Goal: Transaction & Acquisition: Purchase product/service

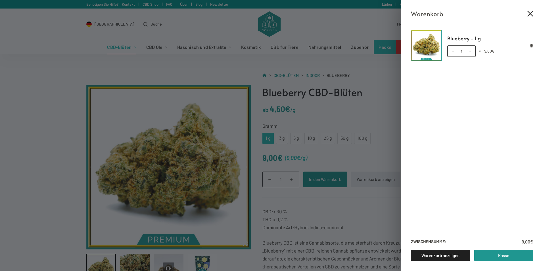
click at [531, 14] on icon "Close cart drawer" at bounding box center [531, 14] width 6 height 6
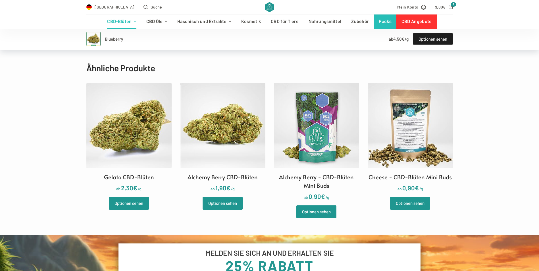
scroll to position [597, 0]
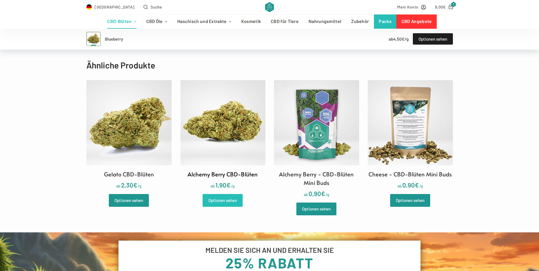
click at [224, 202] on link "Optionen sehen" at bounding box center [223, 200] width 40 height 13
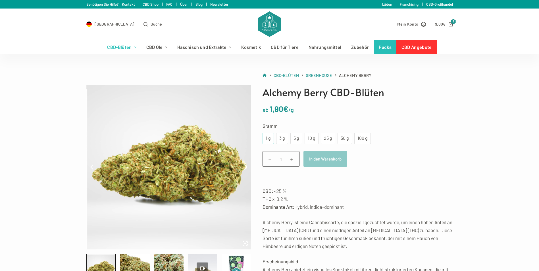
click at [268, 141] on div "1 g" at bounding box center [268, 138] width 5 height 7
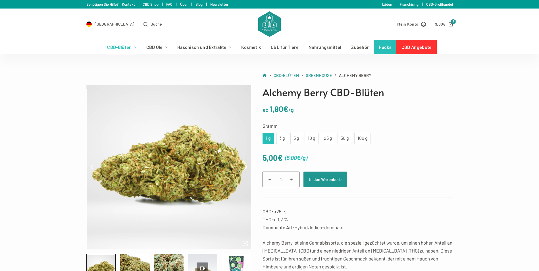
click at [278, 138] on div "3 g" at bounding box center [282, 138] width 12 height 11
click at [309, 75] on span "Greenhouse" at bounding box center [319, 75] width 26 height 5
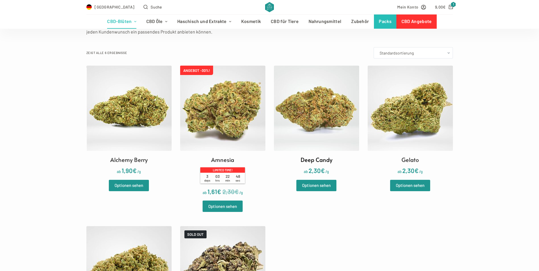
scroll to position [142, 0]
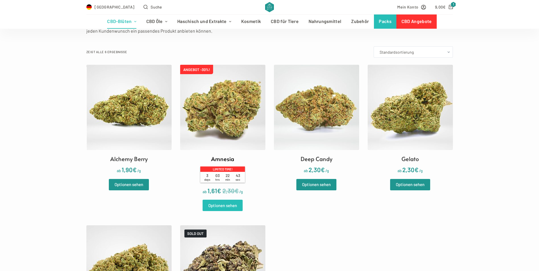
click at [220, 204] on link "Optionen sehen" at bounding box center [223, 205] width 40 height 11
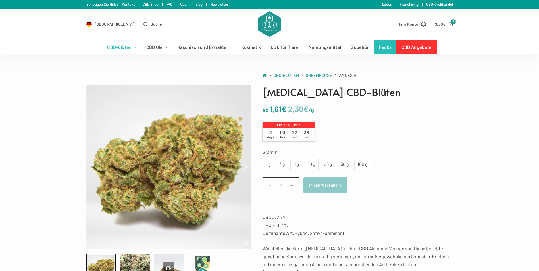
click at [280, 165] on div "3 g" at bounding box center [282, 164] width 5 height 7
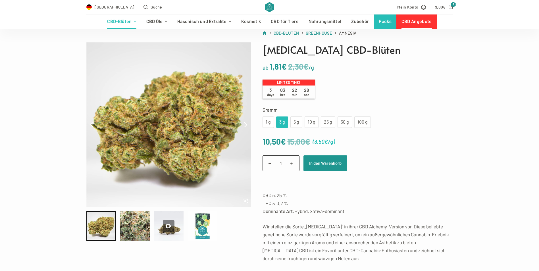
scroll to position [28, 0]
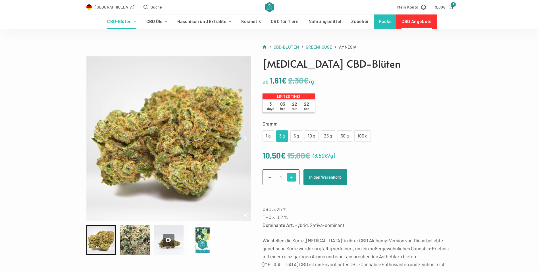
click at [294, 179] on span at bounding box center [291, 177] width 9 height 9
click at [271, 178] on span at bounding box center [270, 177] width 9 height 9
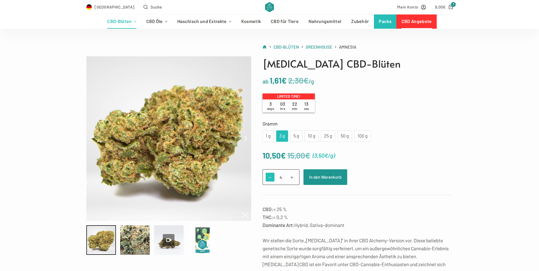
click at [271, 178] on span at bounding box center [270, 177] width 9 height 9
click at [292, 177] on span at bounding box center [291, 177] width 9 height 9
type input "4"
click at [311, 178] on button "In den Warenkorb" at bounding box center [325, 177] width 44 height 16
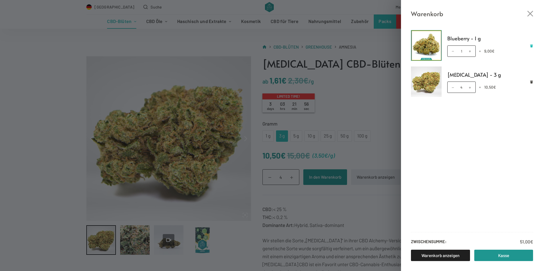
click at [532, 46] on icon "Remove Blueberry - 1 g from cart" at bounding box center [532, 45] width 3 height 3
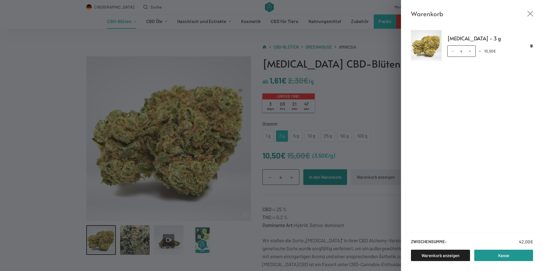
click at [292, 201] on div "Warenkorb Amnesia - 3 g Amnesia - 3 g Menge 4 × 10,50 € Zwischensumme: 42,00 € …" at bounding box center [271, 135] width 543 height 271
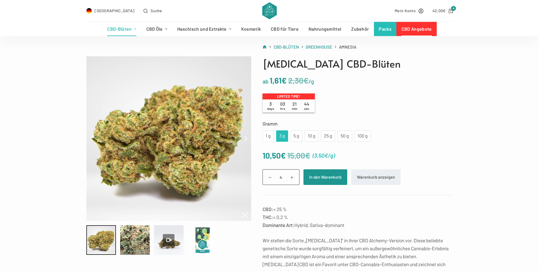
scroll to position [0, 0]
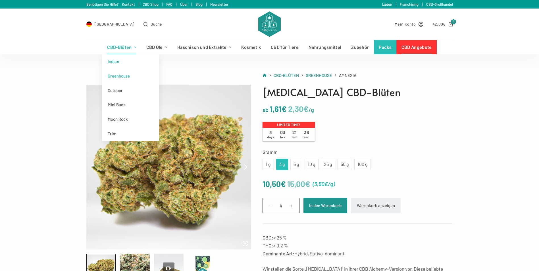
click at [118, 62] on link "Indoor" at bounding box center [130, 61] width 57 height 14
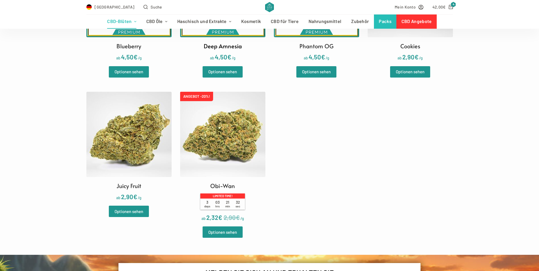
scroll to position [256, 0]
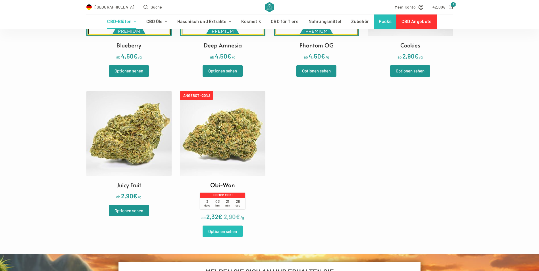
click at [236, 230] on link "Optionen sehen" at bounding box center [223, 231] width 40 height 11
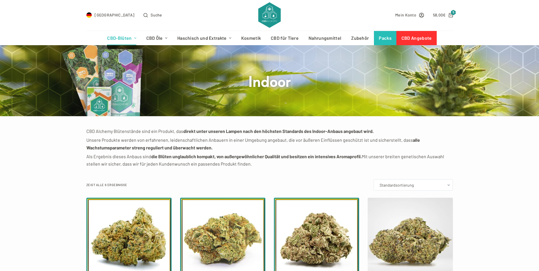
scroll to position [0, 0]
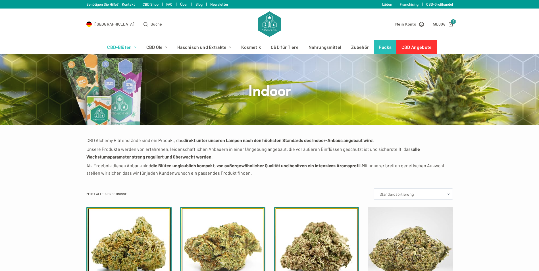
click at [408, 47] on link "CBD Angebote" at bounding box center [416, 47] width 40 height 14
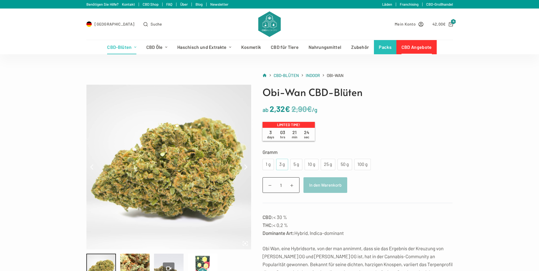
click at [281, 167] on div "3 g" at bounding box center [282, 164] width 5 height 7
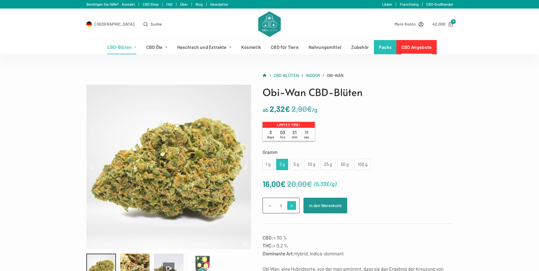
click at [292, 207] on span at bounding box center [291, 205] width 9 height 9
click at [270, 208] on span at bounding box center [270, 205] width 9 height 9
type input "1"
click at [310, 207] on button "In den Warenkorb" at bounding box center [325, 206] width 44 height 16
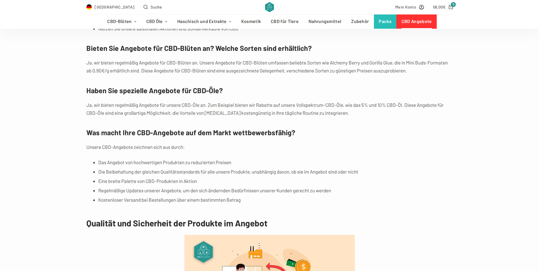
scroll to position [2870, 0]
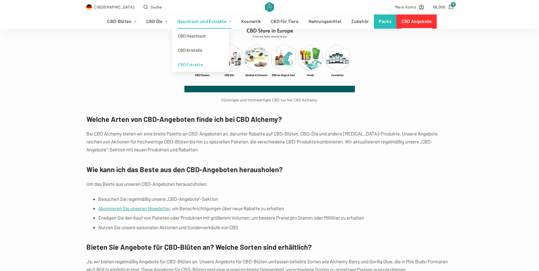
click at [191, 66] on link "CBD Extrakte" at bounding box center [200, 64] width 57 height 14
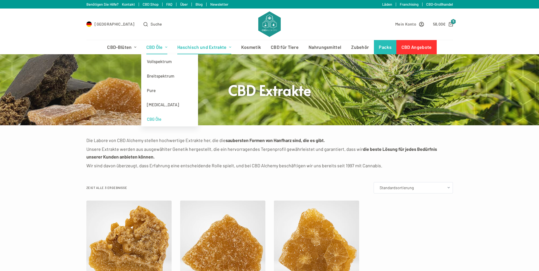
click at [165, 119] on link "CBG Öle" at bounding box center [169, 119] width 57 height 14
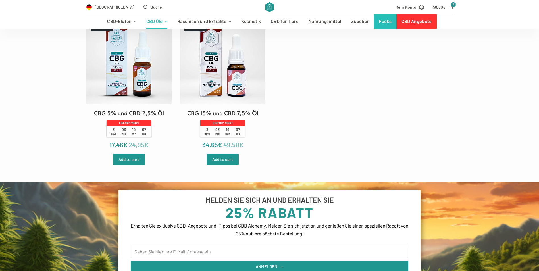
scroll to position [85, 0]
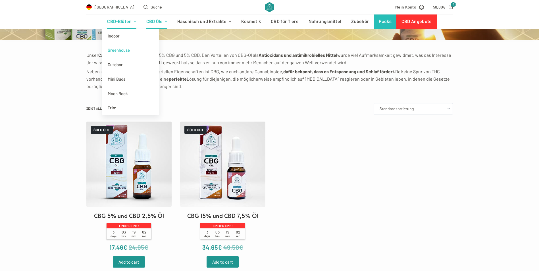
click at [126, 49] on link "Greenhouse" at bounding box center [130, 50] width 57 height 14
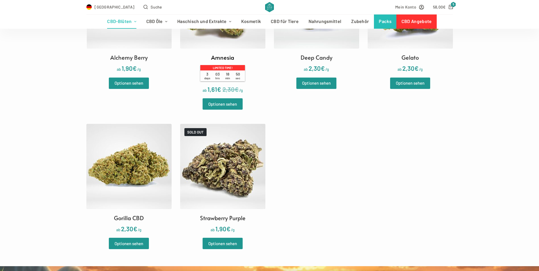
scroll to position [256, 0]
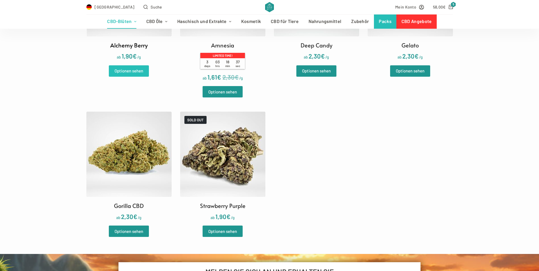
click at [139, 72] on link "Optionen sehen" at bounding box center [129, 70] width 40 height 11
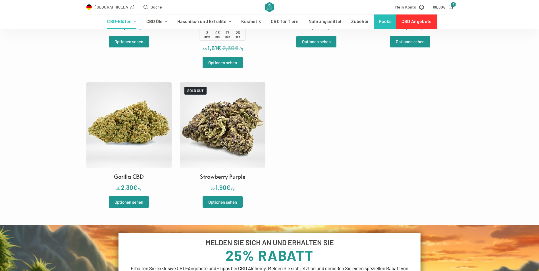
scroll to position [284, 0]
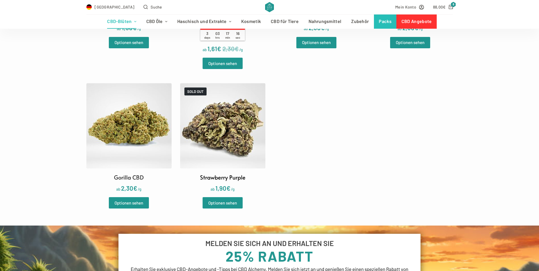
click at [214, 135] on img at bounding box center [222, 125] width 85 height 85
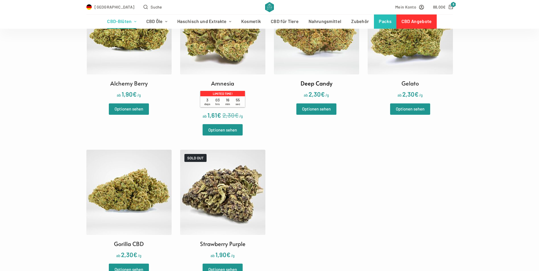
scroll to position [227, 0]
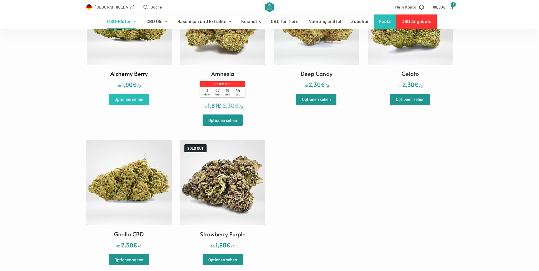
click at [133, 98] on link "Optionen sehen" at bounding box center [129, 99] width 40 height 11
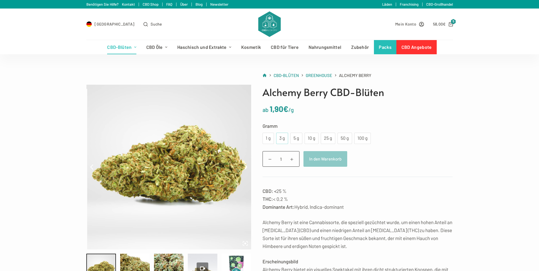
click at [284, 137] on div "3 g" at bounding box center [282, 138] width 5 height 7
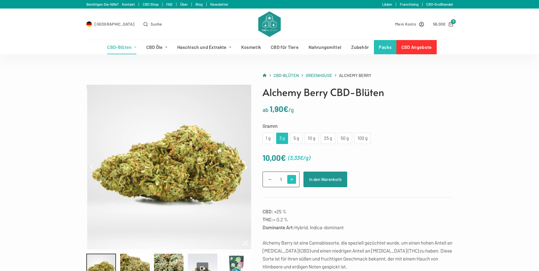
click at [293, 180] on span at bounding box center [291, 179] width 9 height 9
click at [291, 179] on span at bounding box center [291, 179] width 9 height 9
type input "3"
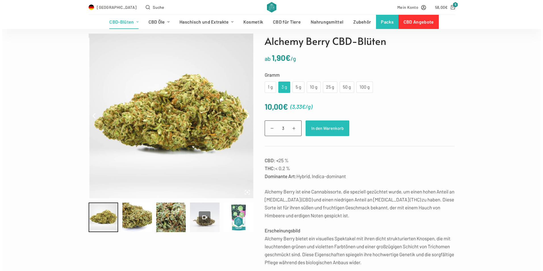
scroll to position [57, 0]
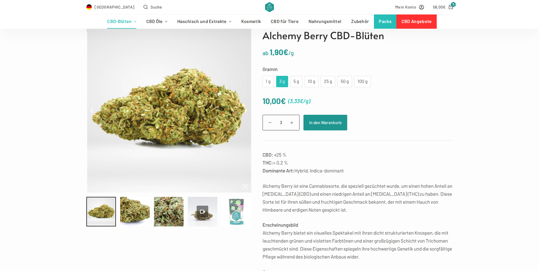
click at [241, 223] on div at bounding box center [237, 212] width 30 height 30
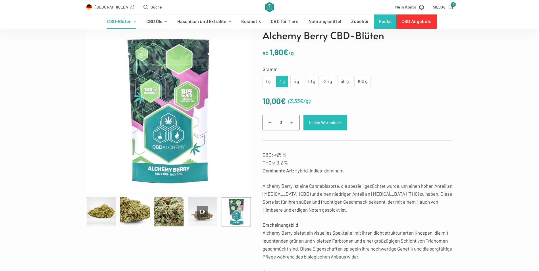
click at [323, 120] on button "In den Warenkorb" at bounding box center [325, 123] width 44 height 16
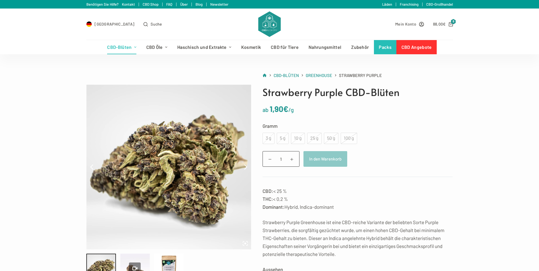
click at [284, 140] on div "5 g" at bounding box center [283, 138] width 12 height 11
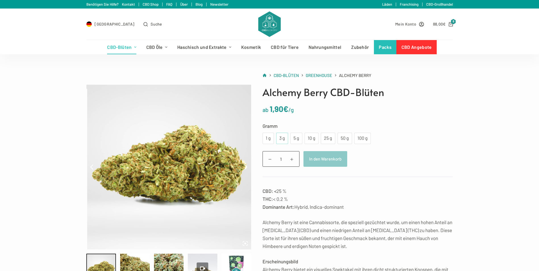
click at [284, 139] on div "3 g" at bounding box center [282, 138] width 5 height 7
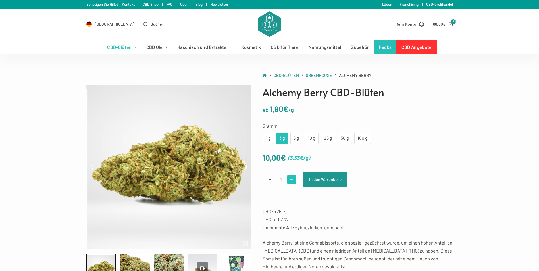
click at [291, 181] on span at bounding box center [291, 179] width 9 height 9
type input "2"
click at [314, 181] on button "In den Warenkorb" at bounding box center [325, 180] width 44 height 16
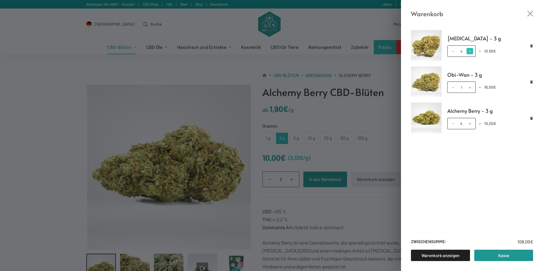
click at [471, 50] on span at bounding box center [470, 51] width 6 height 6
type input "5"
click at [533, 83] on icon "Remove Obi-Wan - 3 g from cart" at bounding box center [532, 81] width 3 height 3
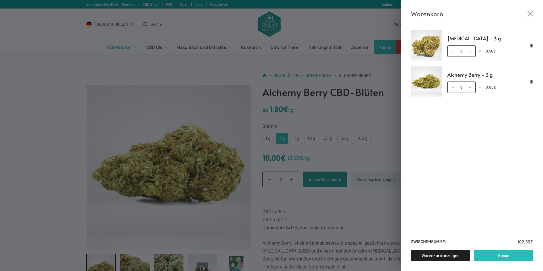
click at [484, 255] on link "Kasse" at bounding box center [504, 255] width 59 height 11
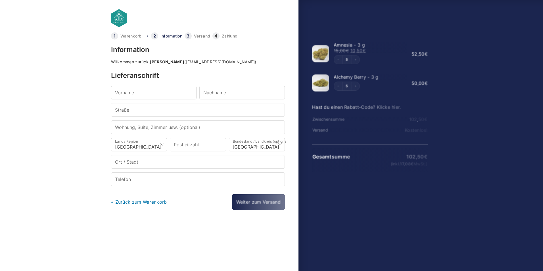
select select "DE-NW"
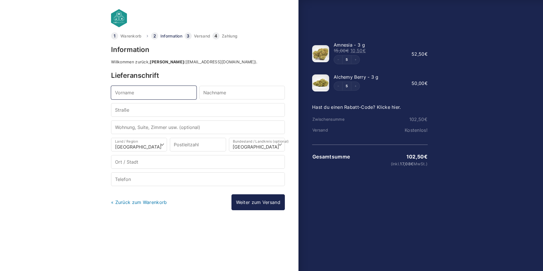
click at [171, 90] on input "Vorname *" at bounding box center [154, 93] width 86 height 14
type input "[PERSON_NAME]"
type input "Lies"
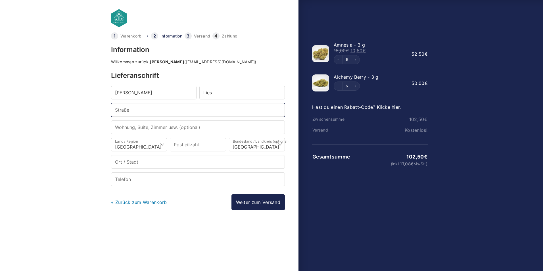
type input "Königstr. 84 47798 [GEOGRAPHIC_DATA]"
type input "47798"
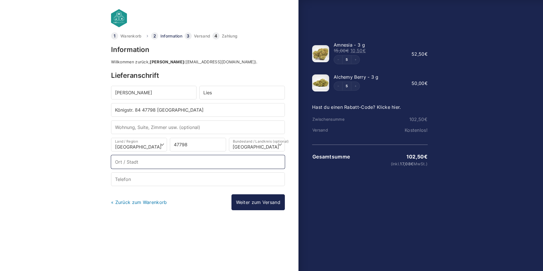
type input "Kr"
type input "+49491795949460"
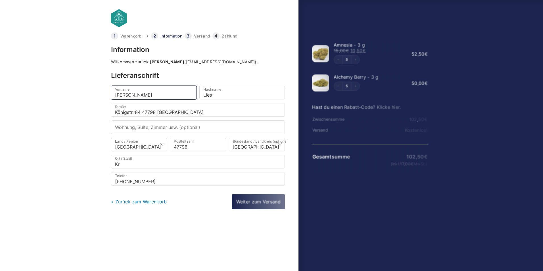
select select
type input "Krefeld"
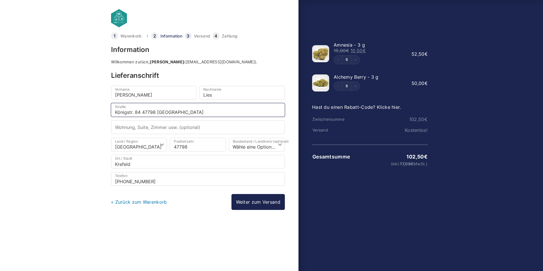
drag, startPoint x: 143, startPoint y: 111, endPoint x: 234, endPoint y: 113, distance: 91.0
click at [234, 113] on input "Königstr. 84 47798 Krefeld" at bounding box center [198, 110] width 174 height 14
type input "Königstr. 84"
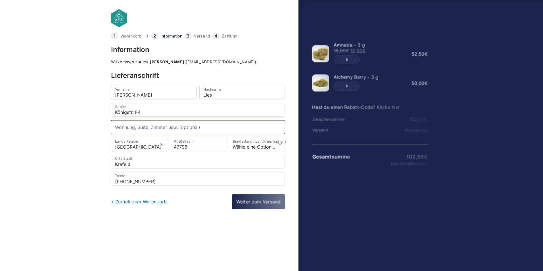
click at [279, 122] on input "Wohnung, Suite, Zimmer usw. (optional)" at bounding box center [198, 127] width 174 height 14
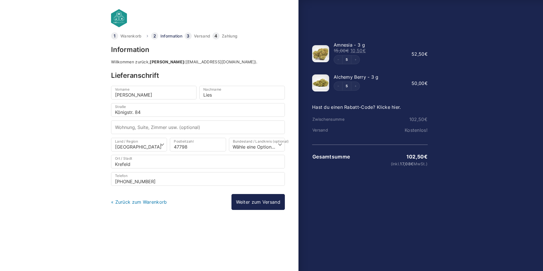
click at [216, 204] on div "« Zurück zum Warenkorb Weiter zum Versand Weiter zur Zahlung" at bounding box center [198, 202] width 174 height 16
click at [279, 146] on select "Wähle eine Option… Baden-Württemberg Bayern Berlin Brandenburg Bremen Hamburg H…" at bounding box center [257, 145] width 56 height 14
select select "DE-NW"
click at [229, 138] on select "Wähle eine Option… Baden-Württemberg Bayern Berlin Brandenburg Bremen Hamburg H…" at bounding box center [257, 145] width 56 height 14
click at [130, 182] on input "+49491795949460" at bounding box center [198, 179] width 174 height 14
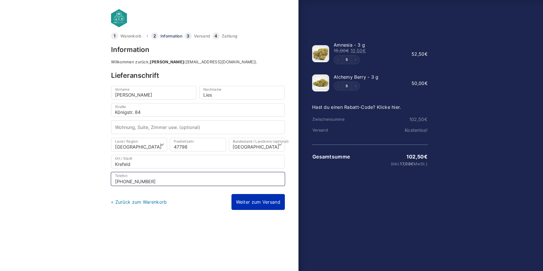
type input "+491795949460"
click at [252, 203] on link "Weiter zum Versand" at bounding box center [258, 202] width 53 height 16
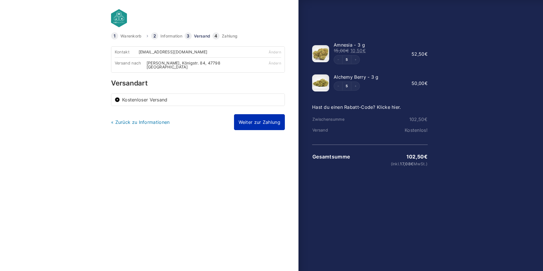
click at [252, 119] on link "Weiter zur Zahlung" at bounding box center [259, 122] width 51 height 16
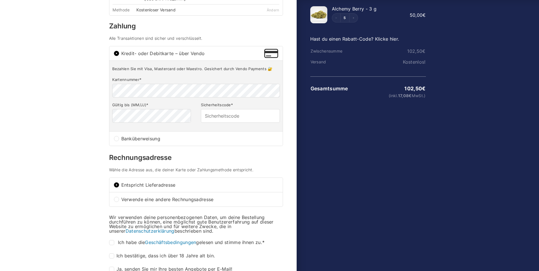
scroll to position [57, 0]
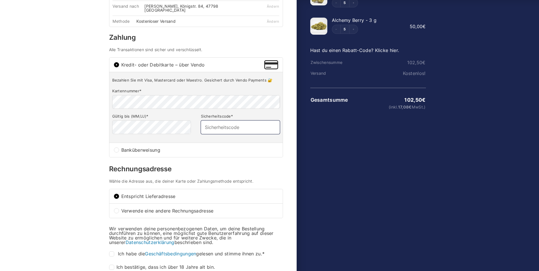
click at [239, 124] on input "Sicherheitscode *" at bounding box center [240, 127] width 79 height 14
click at [223, 124] on input "Sicherheitscode *" at bounding box center [240, 127] width 79 height 14
type input "981"
click at [184, 160] on div "Kontakt vape-hanf@outlook.de Ändern Versand nach Uwe Lies, Königstr. 84, 47798 …" at bounding box center [196, 158] width 174 height 338
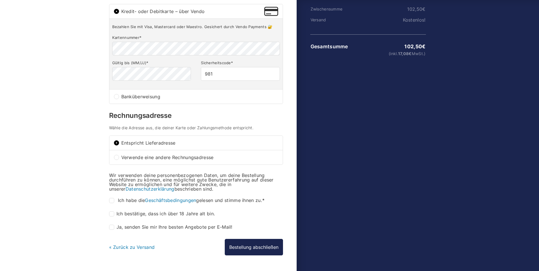
scroll to position [124, 0]
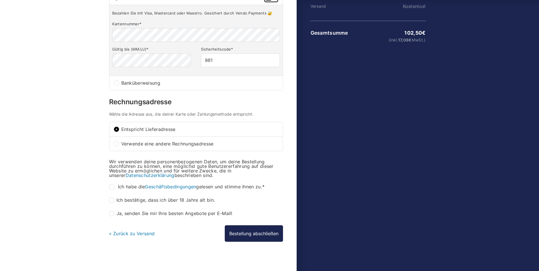
click at [113, 184] on input "Ich habe die Geschäftsbedingungen gelesen und stimme ihnen zu. *" at bounding box center [111, 186] width 5 height 5
checkbox input "true"
click at [113, 198] on input "Ich bestätige, dass ich über 18 Jahre alt bin. *" at bounding box center [111, 200] width 5 height 5
checkbox input "true"
click at [114, 211] on label "Ja, senden Sie mir Ihre besten Angebote per E-Mail! (optional)" at bounding box center [170, 213] width 123 height 5
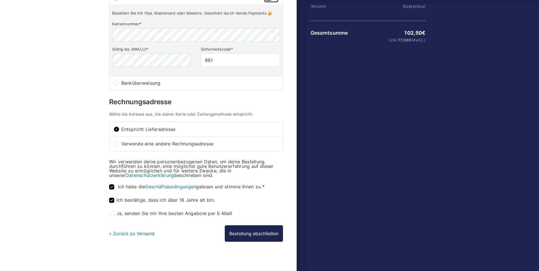
click at [114, 211] on input "Ja, senden Sie mir Ihre besten Angebote per E-Mail! (optional)" at bounding box center [111, 213] width 5 height 5
checkbox input "true"
click at [261, 231] on button "Bestellung abschließen" at bounding box center [254, 233] width 58 height 16
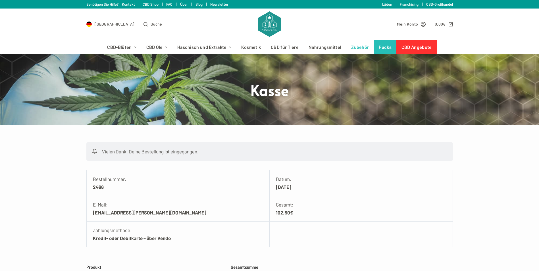
click at [356, 43] on link "Zubehör" at bounding box center [360, 47] width 28 height 14
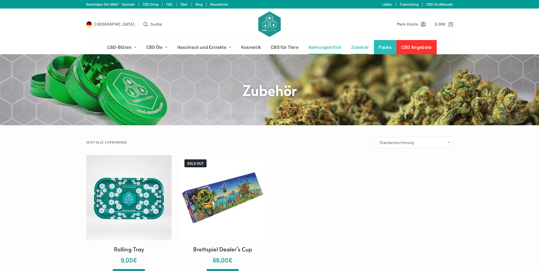
click at [319, 49] on link "Nahrungsmittel" at bounding box center [325, 47] width 43 height 14
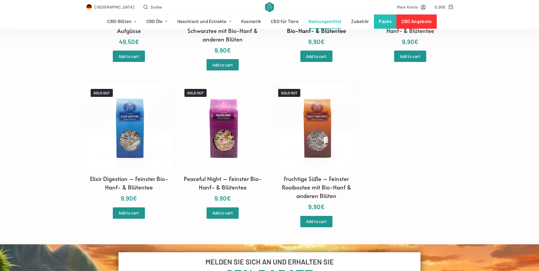
scroll to position [227, 0]
click at [226, 212] on link "Add to cart" at bounding box center [223, 212] width 32 height 11
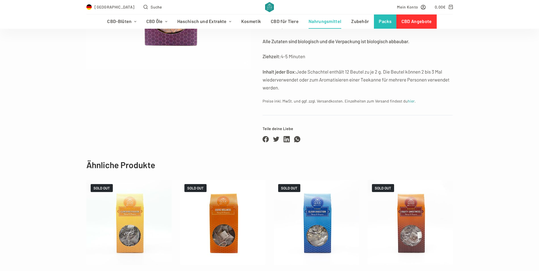
scroll to position [85, 0]
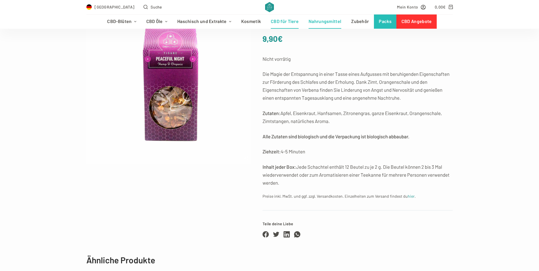
click at [283, 20] on link "CBD für Tiere" at bounding box center [285, 21] width 38 height 14
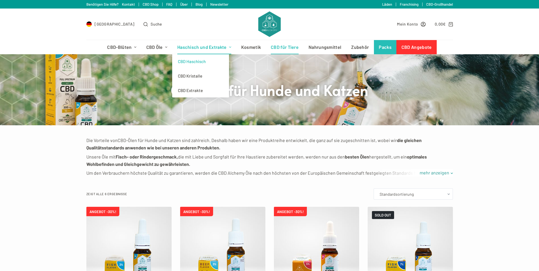
click at [200, 61] on link "CBD Haschisch" at bounding box center [200, 61] width 57 height 14
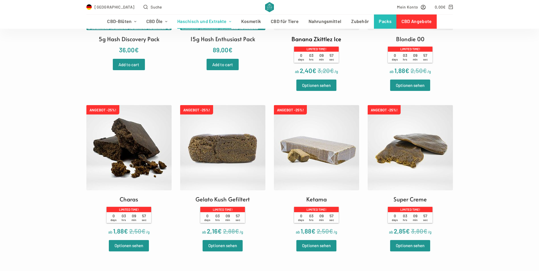
scroll to position [256, 0]
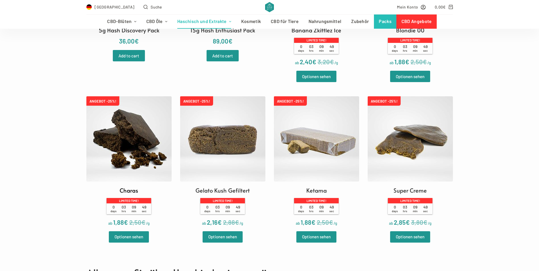
click at [141, 145] on img at bounding box center [128, 138] width 85 height 85
click at [319, 150] on img at bounding box center [316, 138] width 85 height 85
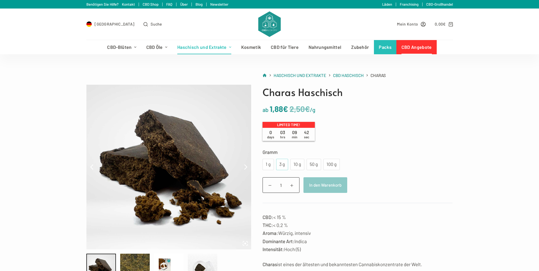
click at [281, 165] on div "3 g" at bounding box center [282, 164] width 5 height 7
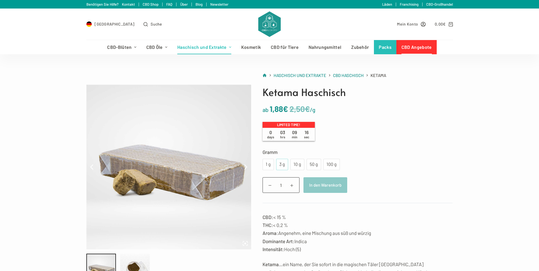
click at [283, 164] on div "3 g" at bounding box center [282, 164] width 5 height 7
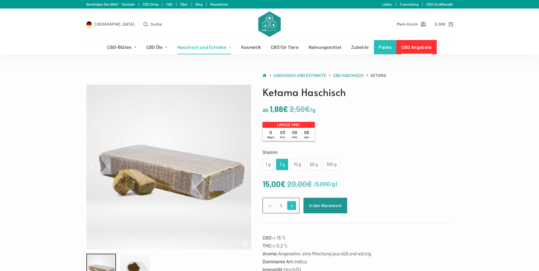
click at [288, 205] on span at bounding box center [291, 205] width 9 height 9
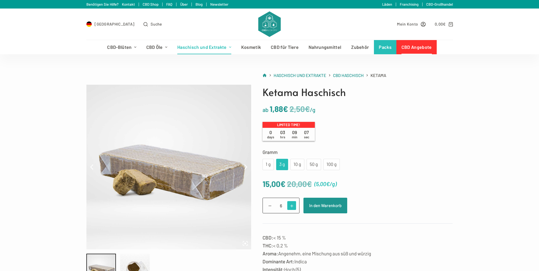
click at [288, 205] on span at bounding box center [291, 205] width 9 height 9
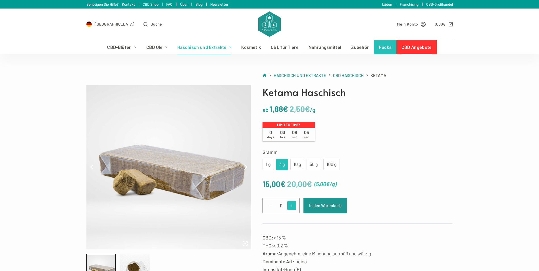
click at [288, 205] on span at bounding box center [291, 205] width 9 height 9
click at [274, 207] on span at bounding box center [270, 205] width 9 height 9
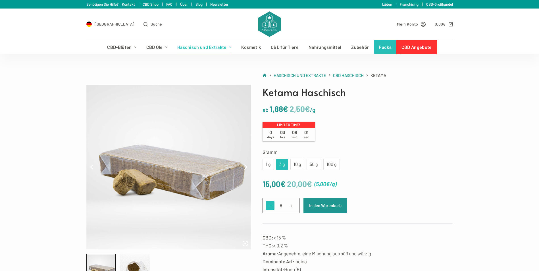
click at [274, 207] on span at bounding box center [270, 205] width 9 height 9
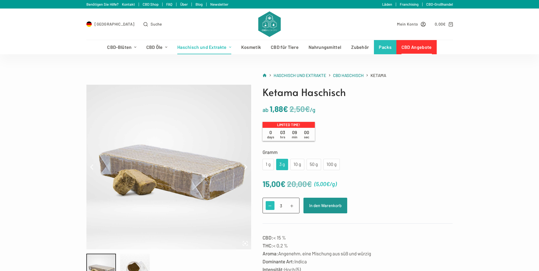
click at [274, 207] on span at bounding box center [270, 205] width 9 height 9
type input "1"
click at [274, 207] on span at bounding box center [270, 205] width 9 height 9
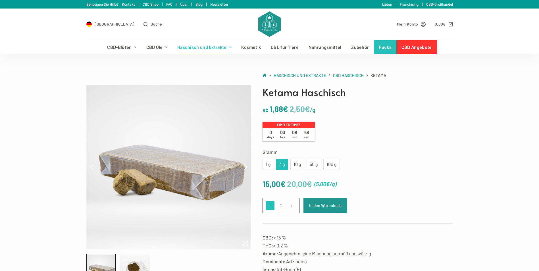
click at [274, 207] on span at bounding box center [270, 205] width 9 height 9
click at [271, 204] on span at bounding box center [270, 205] width 9 height 9
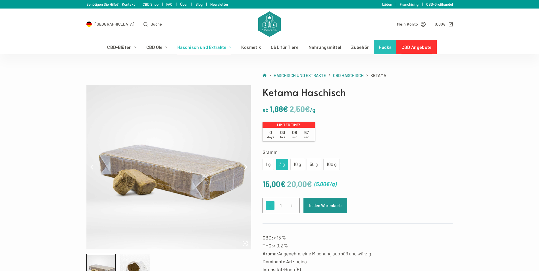
click at [271, 204] on span at bounding box center [270, 205] width 9 height 9
click at [192, 48] on link "Haschisch und Extrakte" at bounding box center [204, 47] width 64 height 14
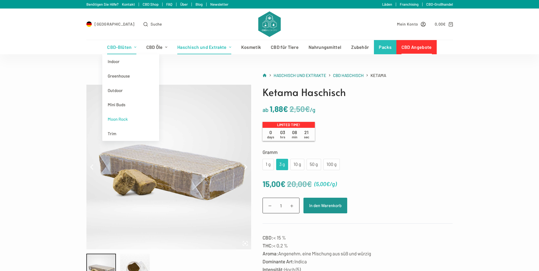
click at [117, 118] on link "Moon Rock" at bounding box center [130, 119] width 57 height 14
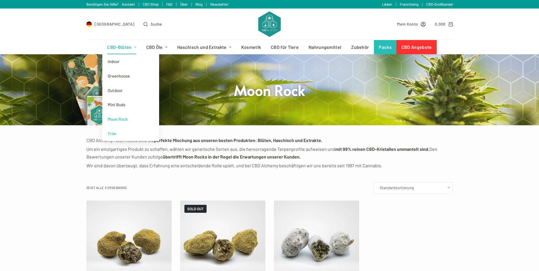
click at [114, 133] on link "Trim" at bounding box center [130, 133] width 57 height 14
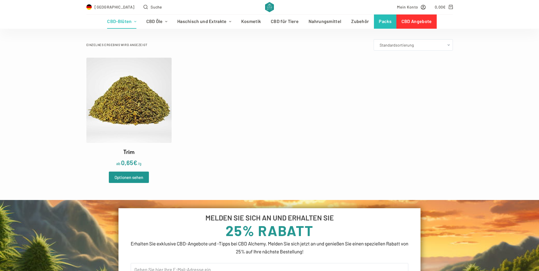
scroll to position [142, 0]
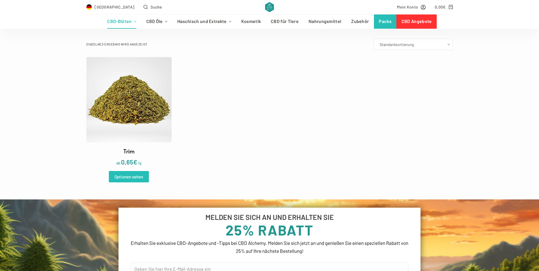
click at [126, 176] on link "Optionen sehen" at bounding box center [129, 176] width 40 height 11
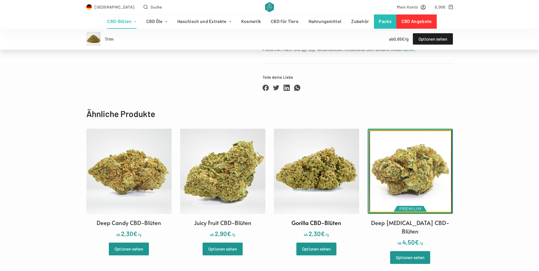
scroll to position [313, 0]
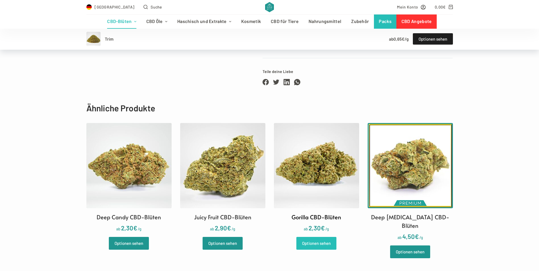
click at [324, 242] on link "Optionen sehen" at bounding box center [316, 243] width 40 height 13
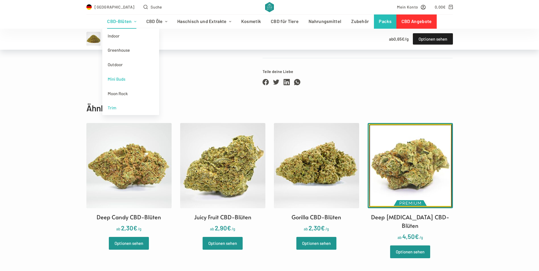
click at [123, 78] on link "Mini Buds" at bounding box center [130, 79] width 57 height 14
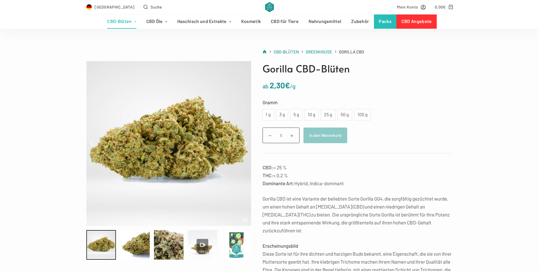
scroll to position [57, 0]
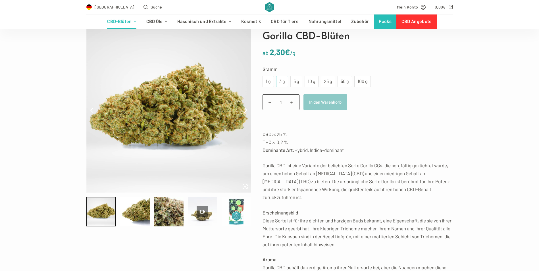
click at [286, 83] on div "3 g" at bounding box center [282, 81] width 12 height 11
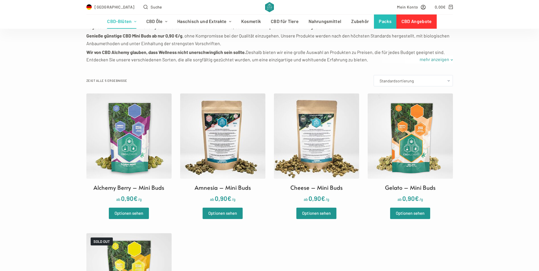
scroll to position [114, 0]
click at [227, 211] on link "Optionen sehen" at bounding box center [223, 212] width 40 height 11
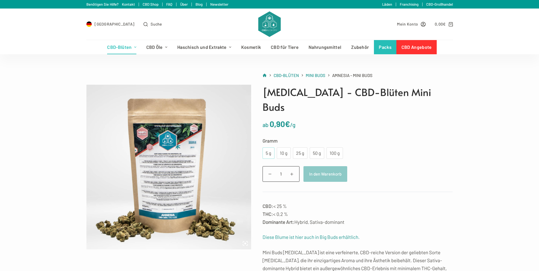
click at [269, 149] on div "5 g" at bounding box center [268, 152] width 5 height 7
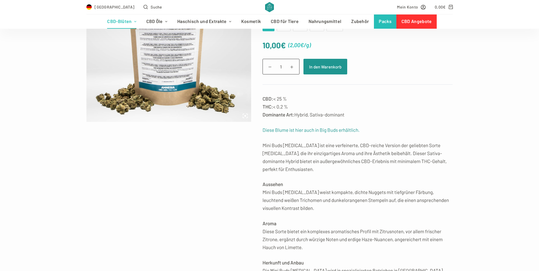
scroll to position [142, 0]
